Goal: Transaction & Acquisition: Purchase product/service

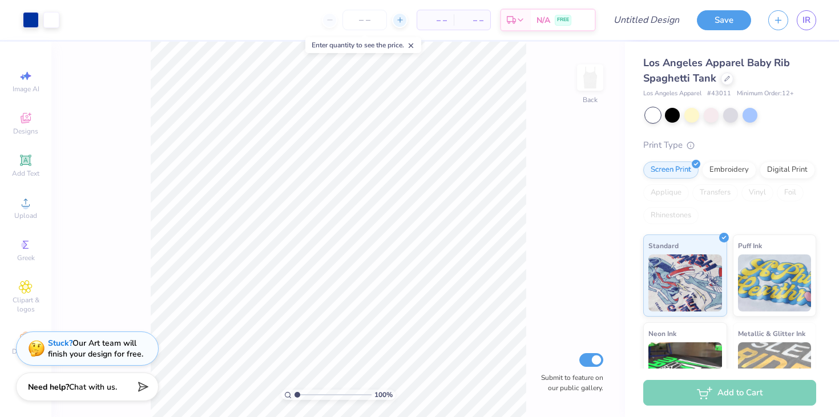
click at [395, 20] on div at bounding box center [399, 20] width 15 height 15
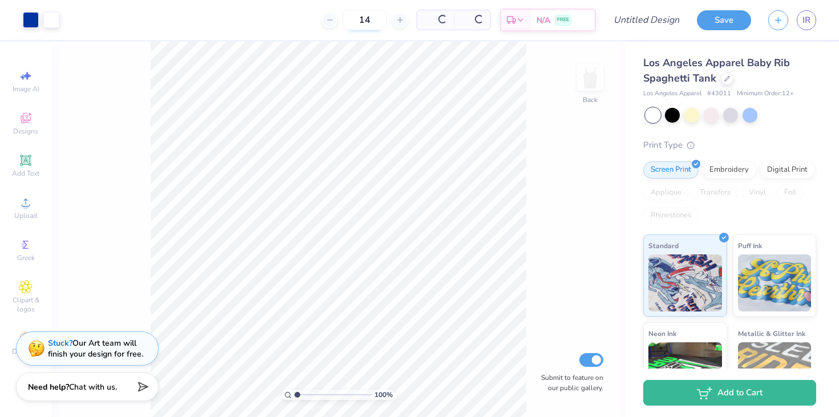
drag, startPoint x: 373, startPoint y: 19, endPoint x: 344, endPoint y: 20, distance: 28.6
click at [344, 20] on input "14" at bounding box center [365, 20] width 45 height 21
type input "51"
click at [404, 22] on span "$26.51" at bounding box center [392, 20] width 25 height 12
click at [404, 20] on span "$26.51" at bounding box center [392, 20] width 25 height 12
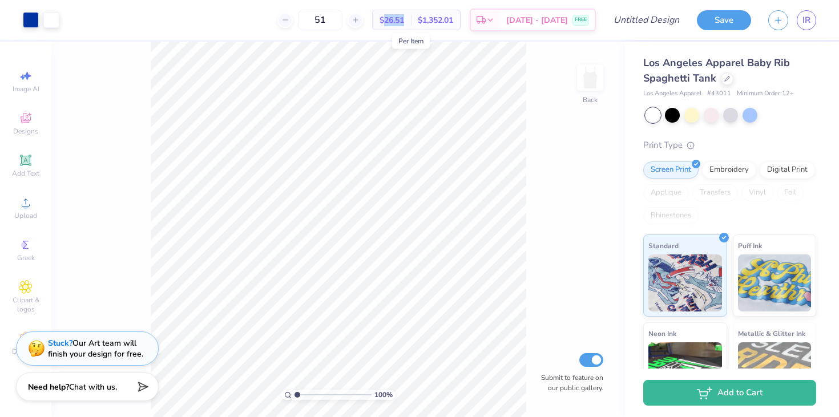
click at [404, 20] on span "$26.51" at bounding box center [392, 20] width 25 height 12
click at [772, 227] on div "Print Type Screen Print Embroidery Digital Print Applique Transfers Vinyl Foil …" at bounding box center [729, 316] width 173 height 355
